Goal: Navigation & Orientation: Find specific page/section

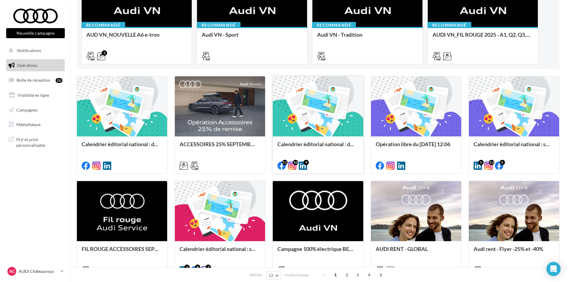
scroll to position [118, 0]
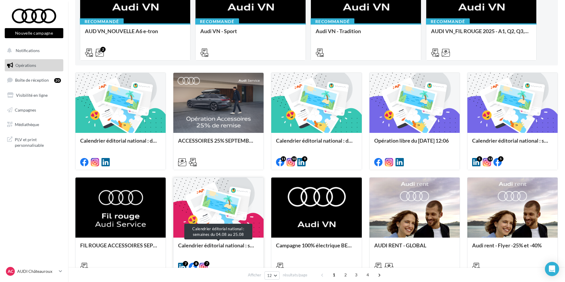
click at [221, 244] on div "Calendrier éditorial national : semaines du 04.08 au 25.08" at bounding box center [218, 248] width 81 height 12
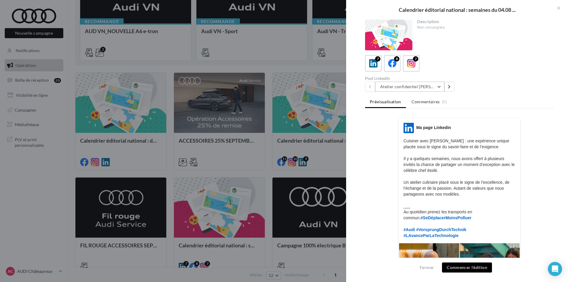
click at [428, 89] on button "Atelier confidentiel Thierry Marx" at bounding box center [409, 87] width 69 height 10
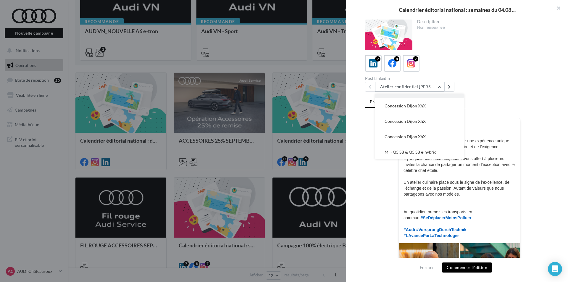
scroll to position [43, 0]
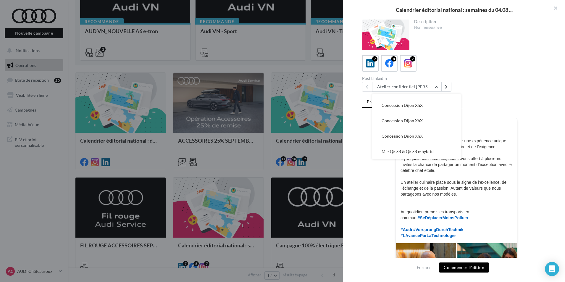
click at [337, 164] on div at bounding box center [282, 141] width 565 height 282
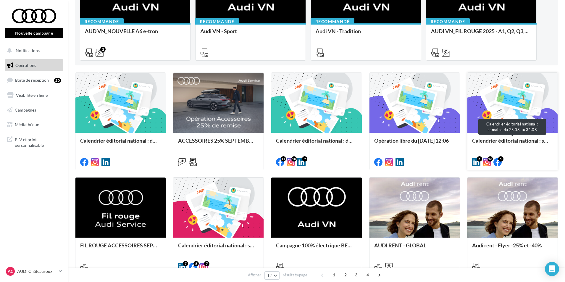
click at [527, 139] on div "Calendrier éditorial national : semaine du 25.08 au 31.08" at bounding box center [512, 143] width 81 height 12
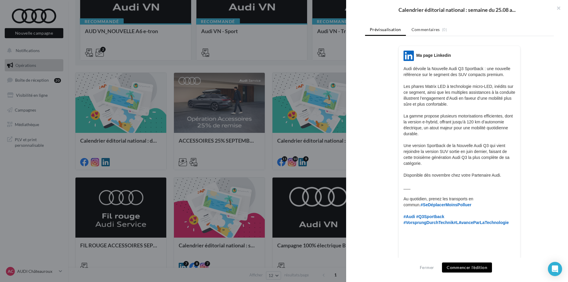
scroll to position [0, 0]
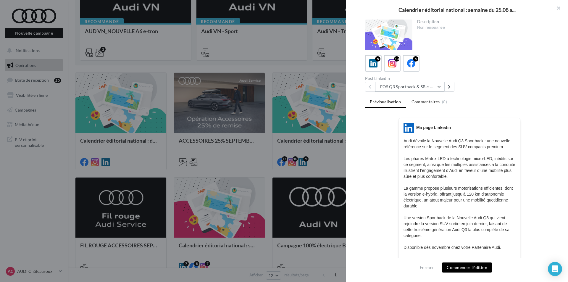
click at [423, 82] on button "EOS Q3 Sportback & SB e-Hybrid" at bounding box center [409, 87] width 69 height 10
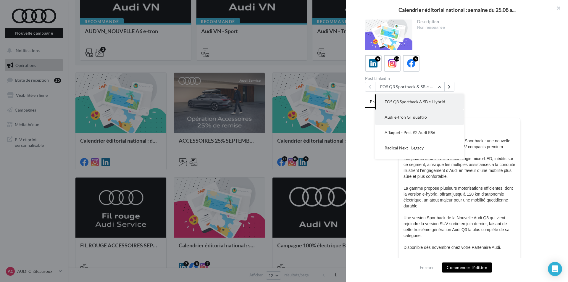
click at [418, 118] on span "Audi e-tron GT quattro" at bounding box center [405, 116] width 42 height 5
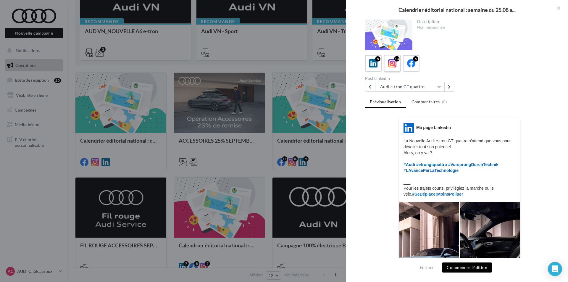
click at [395, 60] on div "13" at bounding box center [396, 58] width 5 height 5
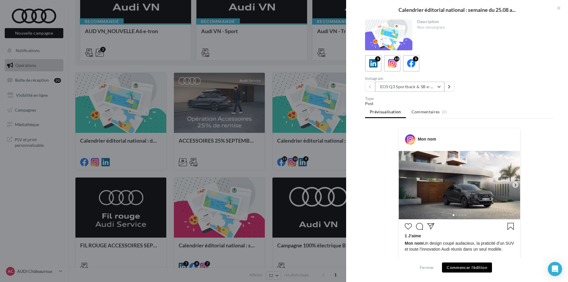
click at [420, 89] on button "EOS Q3 Sportback & SB e-Hybrid" at bounding box center [409, 87] width 69 height 10
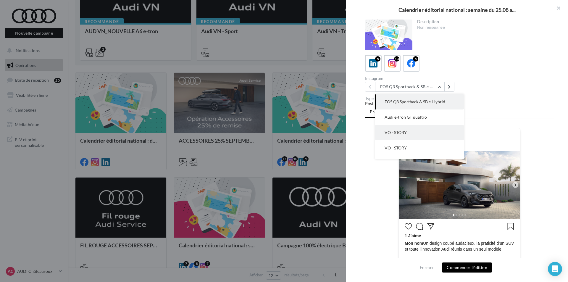
click at [420, 132] on button "VO - STORY" at bounding box center [419, 132] width 89 height 15
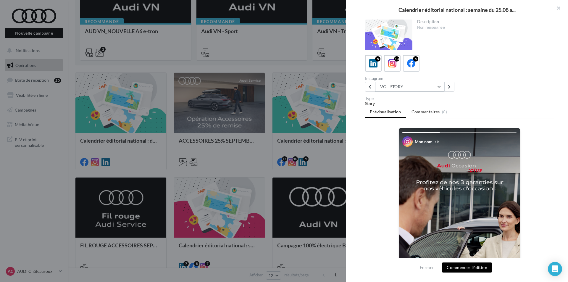
click at [415, 89] on button "VO - STORY" at bounding box center [409, 87] width 69 height 10
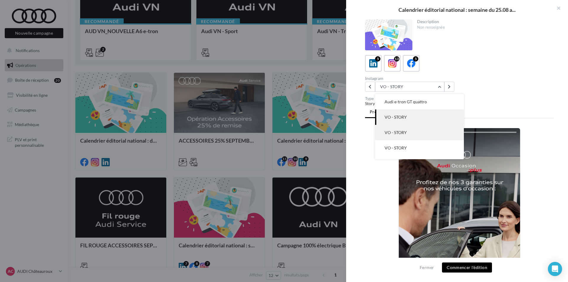
click at [398, 133] on span "VO - STORY" at bounding box center [395, 132] width 22 height 5
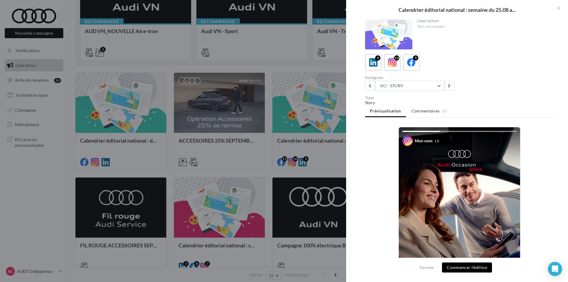
scroll to position [0, 0]
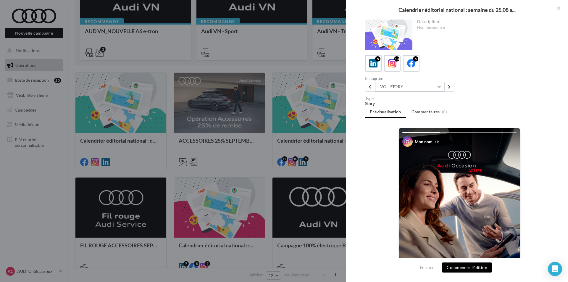
click at [394, 87] on button "VO - STORY" at bounding box center [409, 87] width 69 height 10
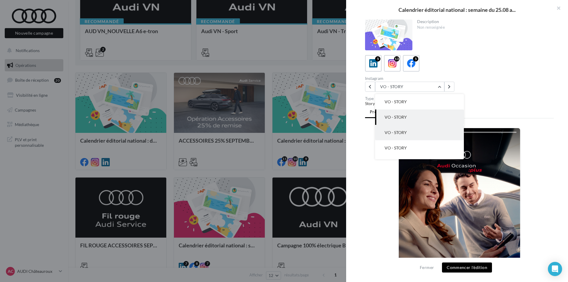
click at [389, 136] on button "VO - STORY" at bounding box center [419, 132] width 89 height 15
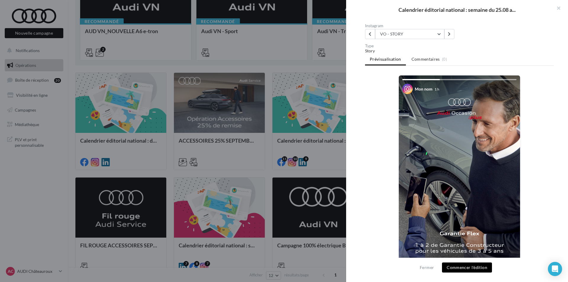
scroll to position [59, 0]
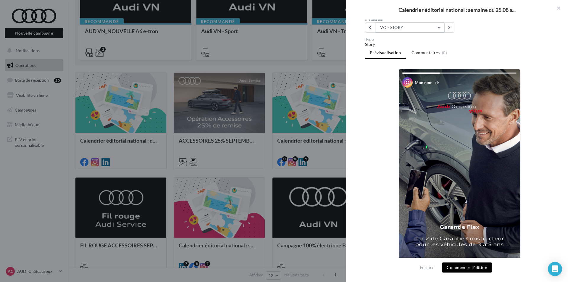
click at [416, 27] on button "VO - STORY" at bounding box center [409, 27] width 69 height 10
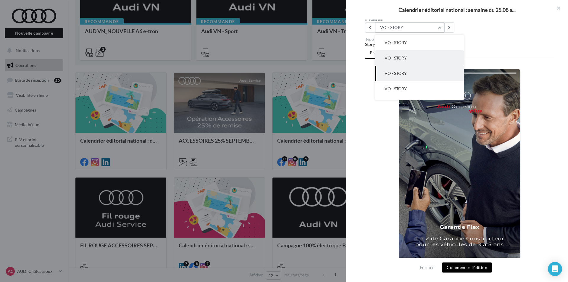
scroll to position [46, 0]
click at [411, 75] on button "VO - STORY" at bounding box center [419, 73] width 89 height 15
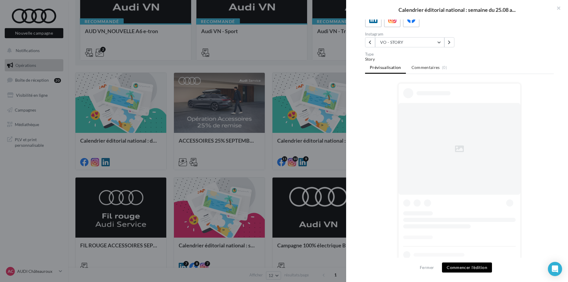
scroll to position [59, 0]
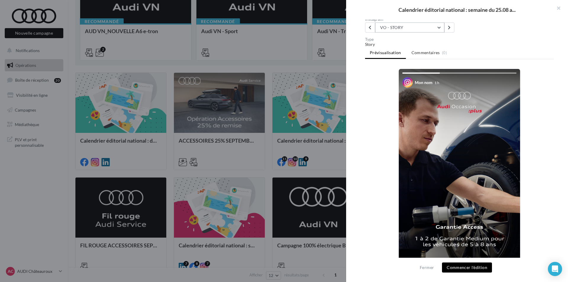
click at [433, 29] on button "VO - STORY" at bounding box center [409, 27] width 69 height 10
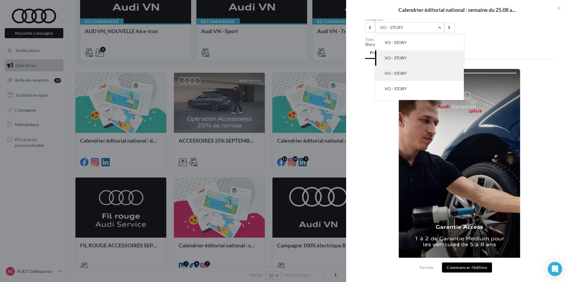
click at [413, 74] on button "VO - STORY" at bounding box center [419, 73] width 89 height 15
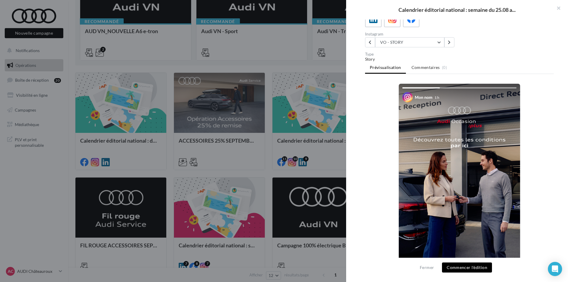
scroll to position [59, 0]
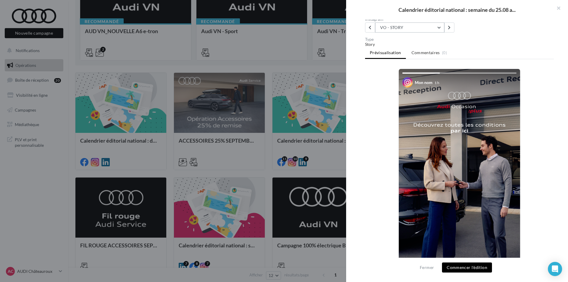
click at [426, 28] on button "VO - STORY" at bounding box center [409, 27] width 69 height 10
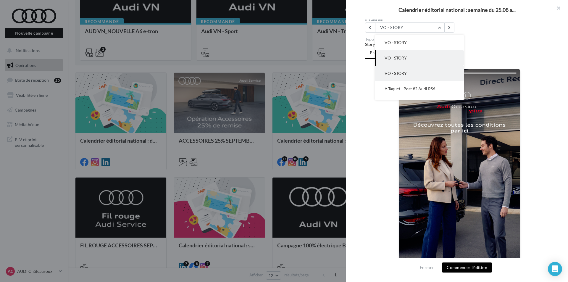
click at [403, 75] on span "VO - STORY" at bounding box center [395, 73] width 22 height 5
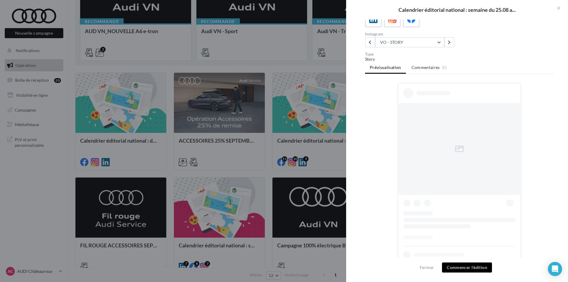
scroll to position [59, 0]
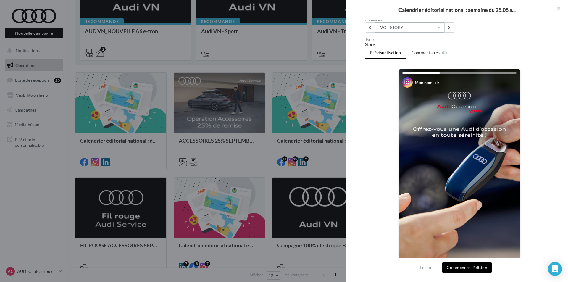
click at [416, 29] on button "VO - STORY" at bounding box center [409, 27] width 69 height 10
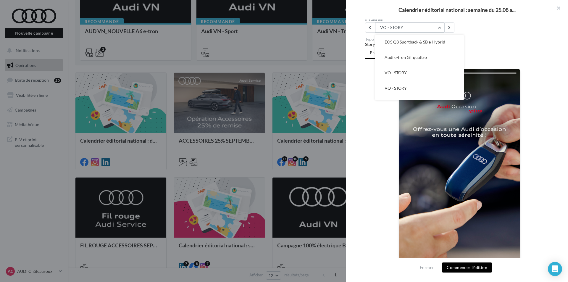
scroll to position [0, 0]
click at [416, 39] on button "EOS Q3 Sportback & SB e-Hybrid" at bounding box center [419, 42] width 89 height 15
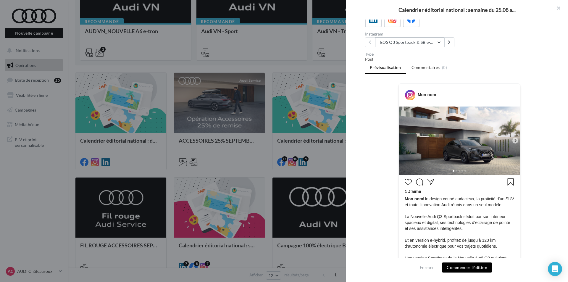
click at [417, 45] on button "EOS Q3 Sportback & SB e-Hybrid" at bounding box center [409, 42] width 69 height 10
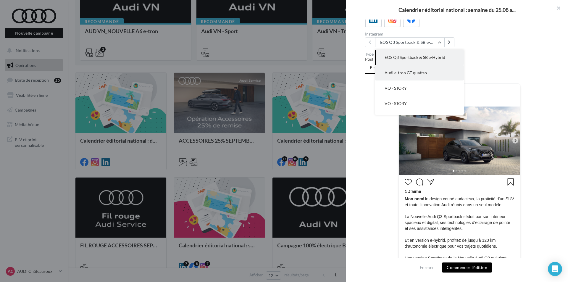
click at [409, 74] on span "Audi e-tron GT quattro" at bounding box center [405, 72] width 42 height 5
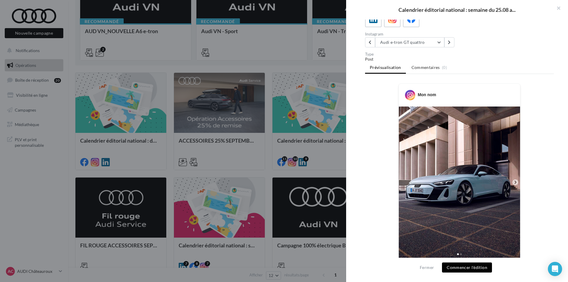
click at [514, 183] on icon at bounding box center [514, 181] width 5 height 5
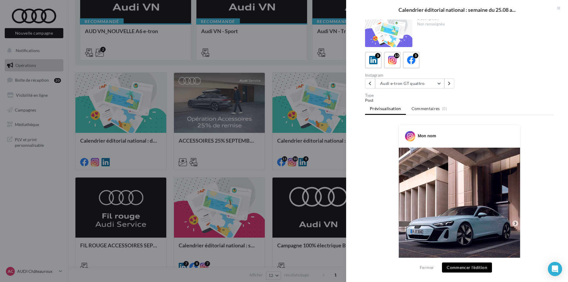
scroll to position [0, 0]
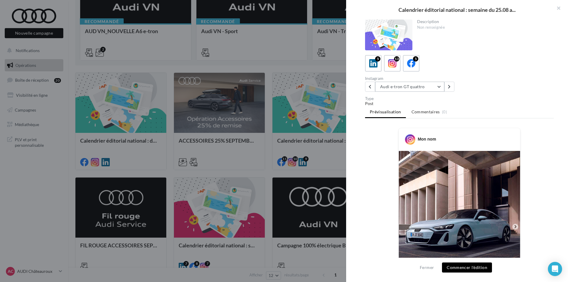
click at [396, 85] on button "Audi e-tron GT quattro" at bounding box center [409, 87] width 69 height 10
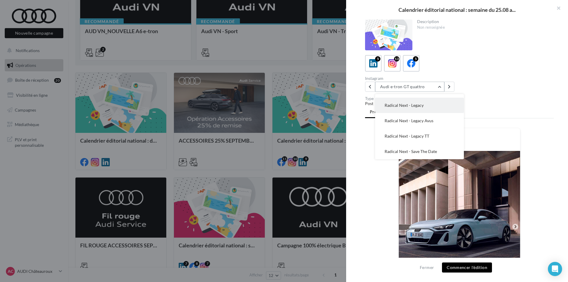
scroll to position [105, 0]
click at [410, 120] on span "A.Taquet - Post #2 Audi RS6" at bounding box center [409, 119] width 51 height 5
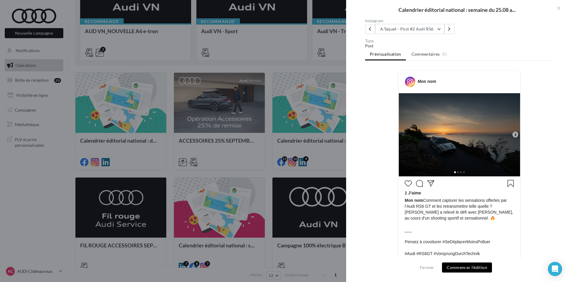
scroll to position [59, 0]
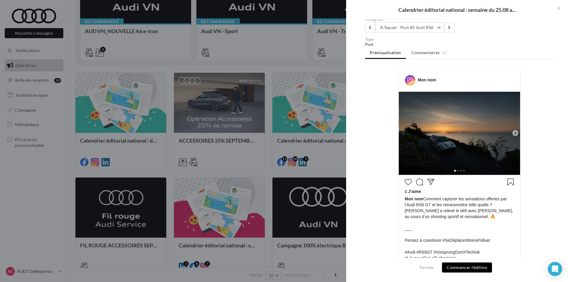
click at [514, 132] on icon at bounding box center [514, 132] width 5 height 5
click at [437, 28] on button "A.Taquet - Post #2 Audi RS6" at bounding box center [409, 27] width 69 height 10
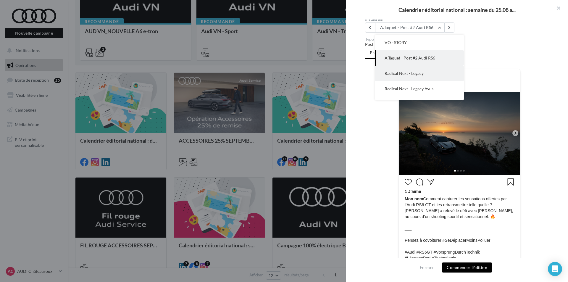
click at [442, 69] on button "Radical Next - Legacy" at bounding box center [419, 73] width 89 height 15
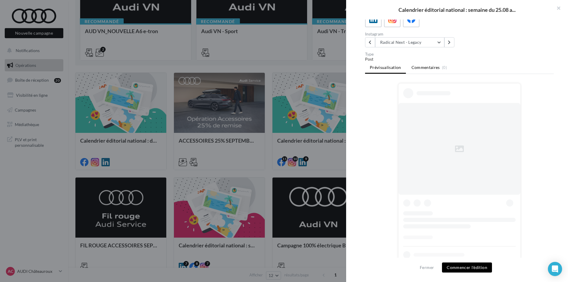
scroll to position [59, 0]
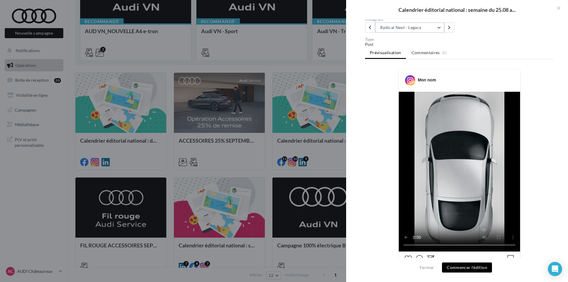
click at [422, 26] on button "Radical Next - Legacy" at bounding box center [409, 27] width 69 height 10
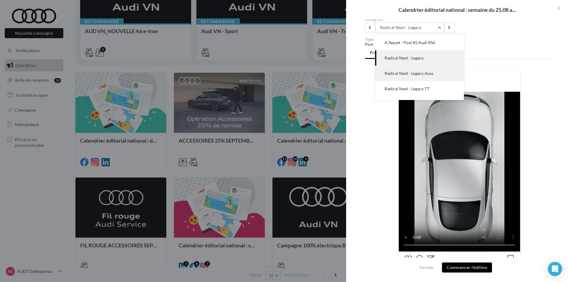
click at [418, 74] on span "Radical Next - Legacy Avus" at bounding box center [408, 73] width 49 height 5
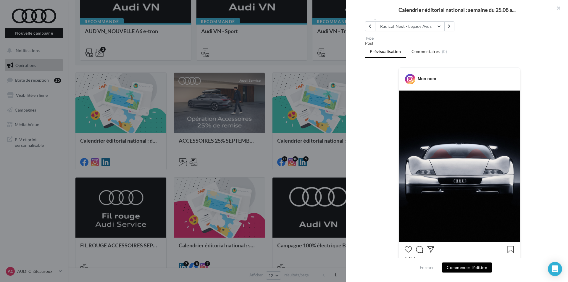
scroll to position [56, 0]
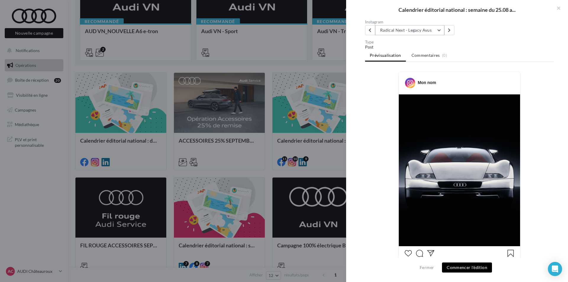
click at [419, 30] on button "Radical Next - Legacy Avus" at bounding box center [409, 30] width 69 height 10
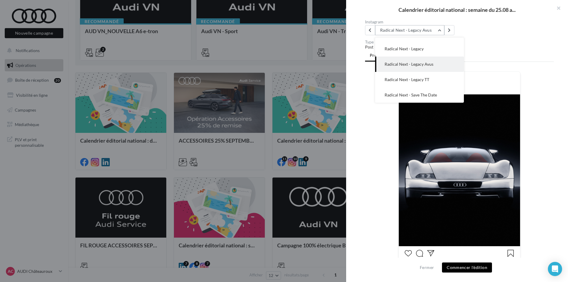
scroll to position [86, 0]
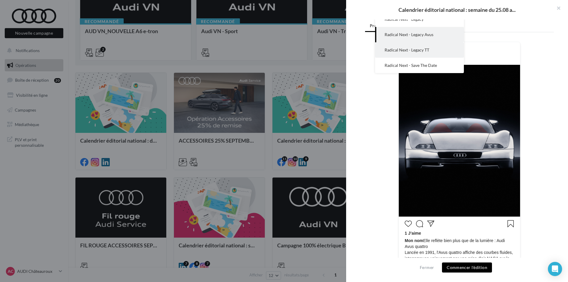
click at [420, 48] on span "Radical Next - Legacy TT" at bounding box center [406, 49] width 45 height 5
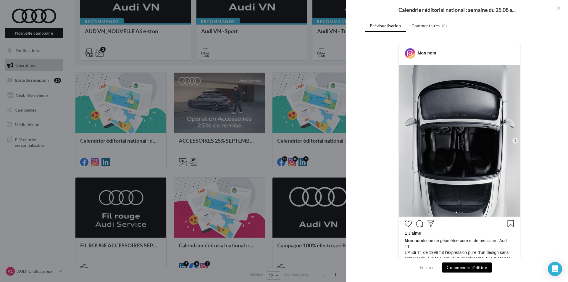
click at [515, 140] on icon at bounding box center [514, 140] width 5 height 5
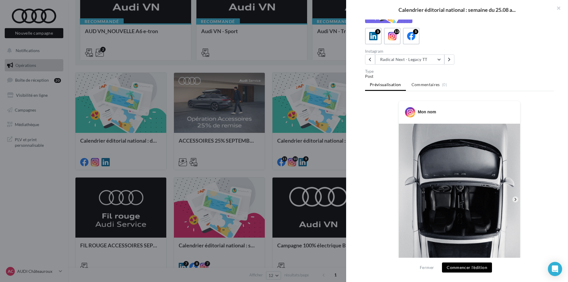
scroll to position [27, 0]
click at [421, 60] on button "Radical Next - Legacy TT" at bounding box center [409, 60] width 69 height 10
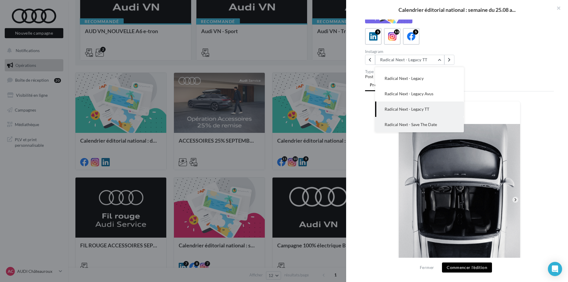
click at [416, 124] on span "Radical Next - Save The Date" at bounding box center [410, 124] width 52 height 5
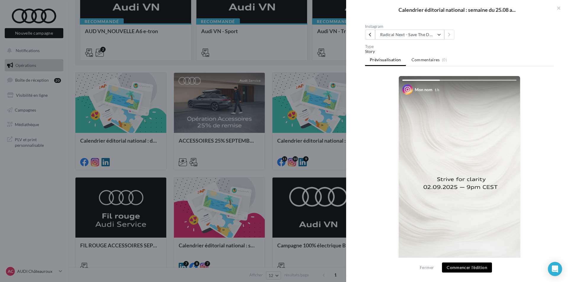
scroll to position [0, 0]
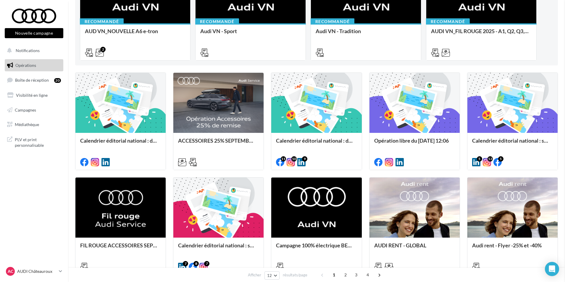
click at [417, 139] on div "Opération libre du [DATE] 12:06" at bounding box center [414, 143] width 81 height 12
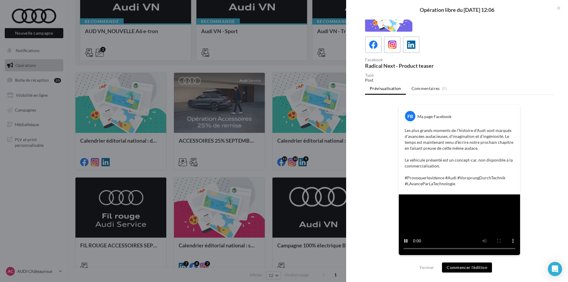
scroll to position [118, 0]
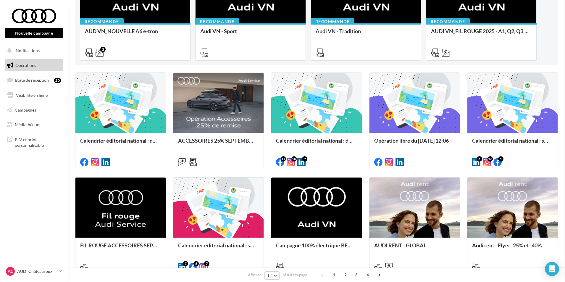
click at [338, 140] on div "Calendrier éditorial national : du 02.09 au 09.09" at bounding box center [316, 143] width 81 height 12
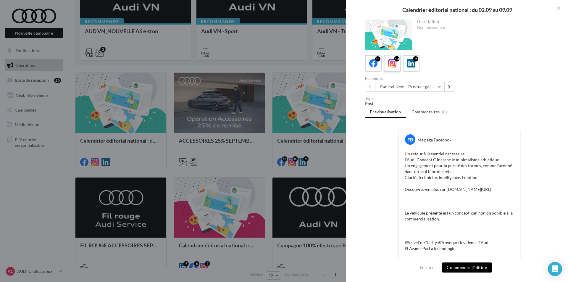
click at [392, 68] on span at bounding box center [392, 63] width 9 height 9
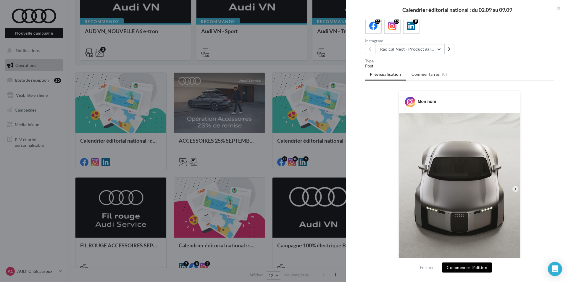
scroll to position [30, 0]
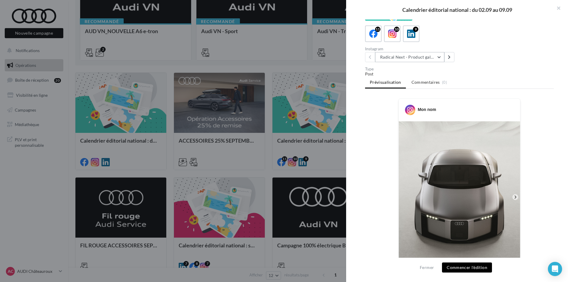
click at [422, 58] on button "Radical Next - Product gallery" at bounding box center [409, 57] width 69 height 10
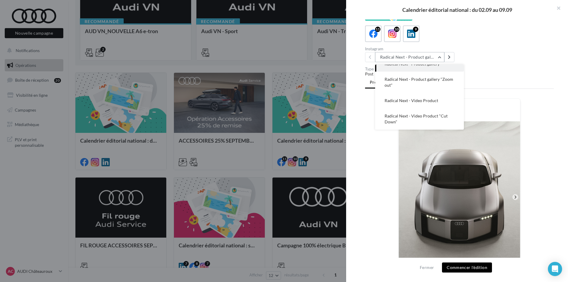
scroll to position [0, 0]
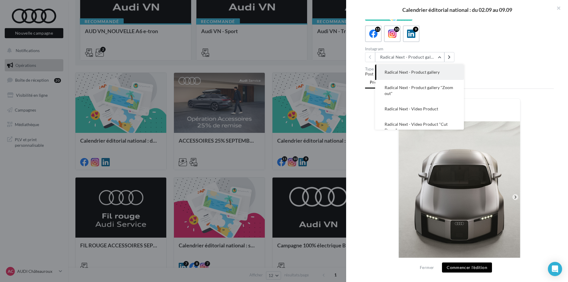
click at [519, 150] on div "Mon nom" at bounding box center [459, 247] width 189 height 298
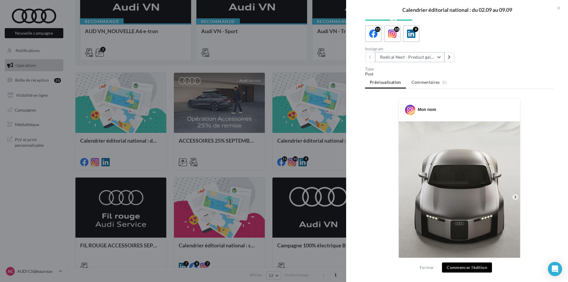
click at [410, 59] on button "Radical Next - Product gallery" at bounding box center [409, 57] width 69 height 10
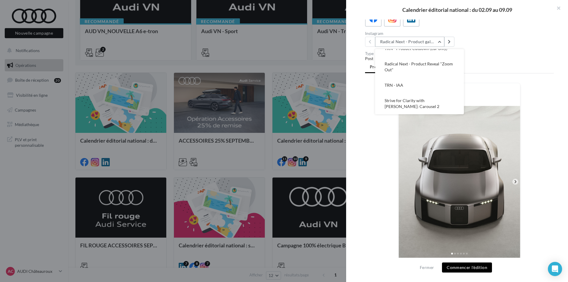
scroll to position [59, 0]
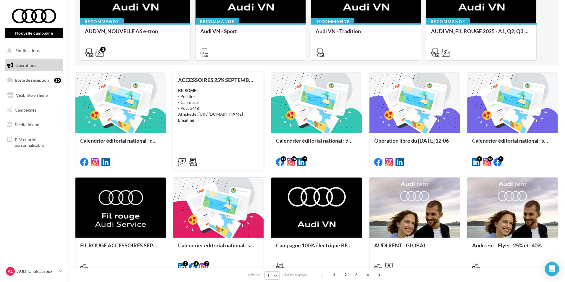
click at [243, 123] on div "Kit SOME : - Postlink - Carrousel - Post GMB Affichette : https://audi.get-it-s…" at bounding box center [218, 105] width 81 height 35
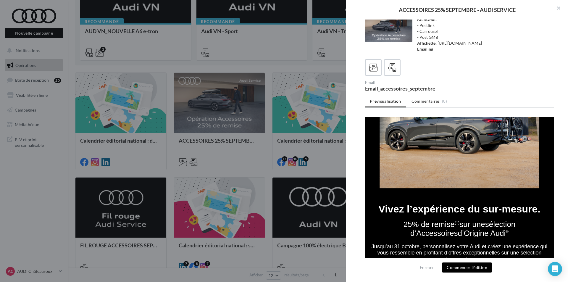
scroll to position [207, 0]
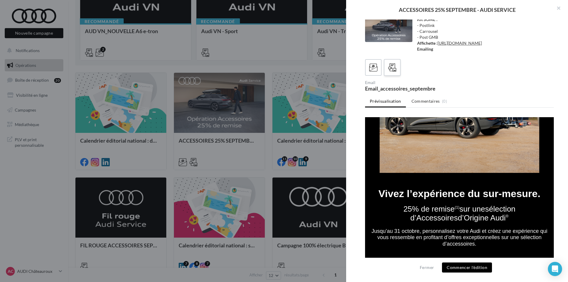
click at [390, 66] on icon at bounding box center [392, 67] width 9 height 9
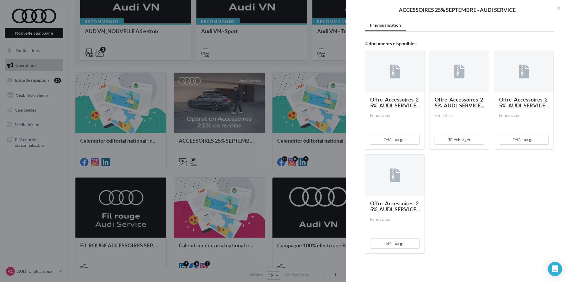
scroll to position [96, 0]
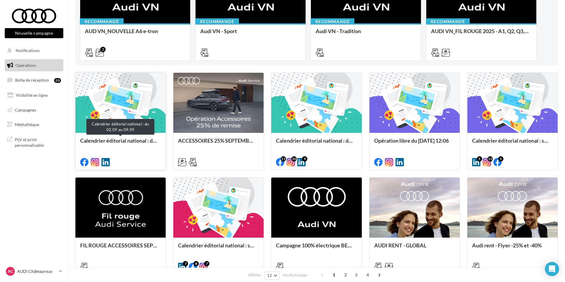
click at [120, 140] on div "Calendrier éditorial national : du 02.09 au 09.09" at bounding box center [120, 143] width 81 height 12
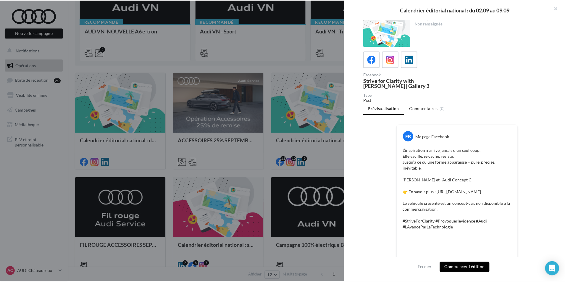
scroll to position [0, 0]
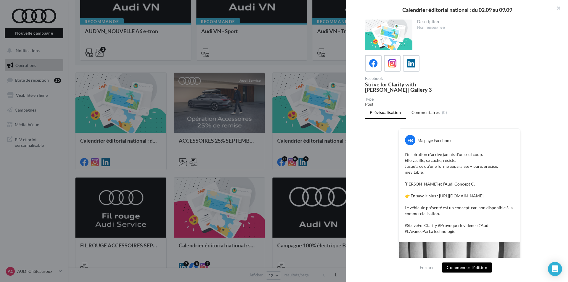
drag, startPoint x: 21, startPoint y: 235, endPoint x: 22, endPoint y: 242, distance: 6.6
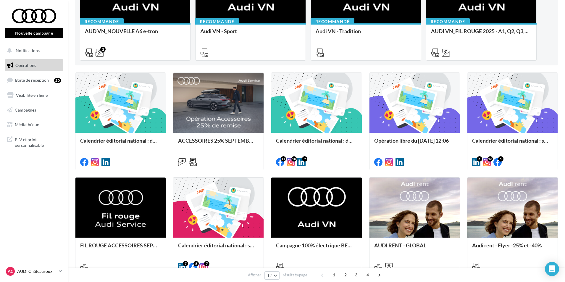
click at [50, 271] on p "AUDI Châteauroux" at bounding box center [36, 271] width 39 height 6
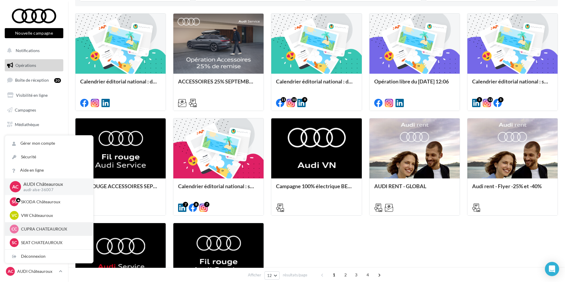
click at [56, 228] on p "CUPRA CHATEAUROUX" at bounding box center [53, 229] width 65 height 6
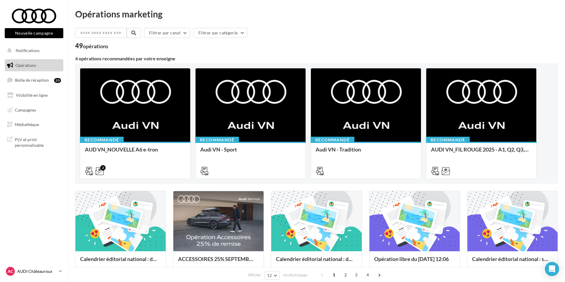
click at [54, 267] on div "AC AUDI Châteauroux audi-alse-36007" at bounding box center [31, 271] width 51 height 9
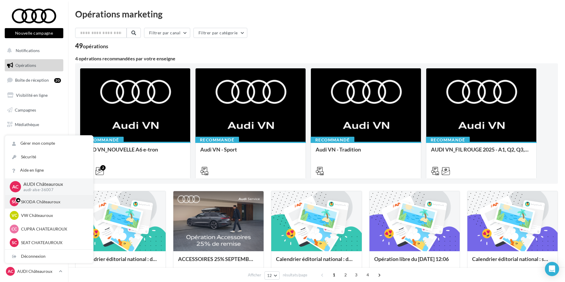
click at [65, 199] on p "SKODA Châteauroux" at bounding box center [53, 202] width 65 height 6
